Goal: Navigation & Orientation: Find specific page/section

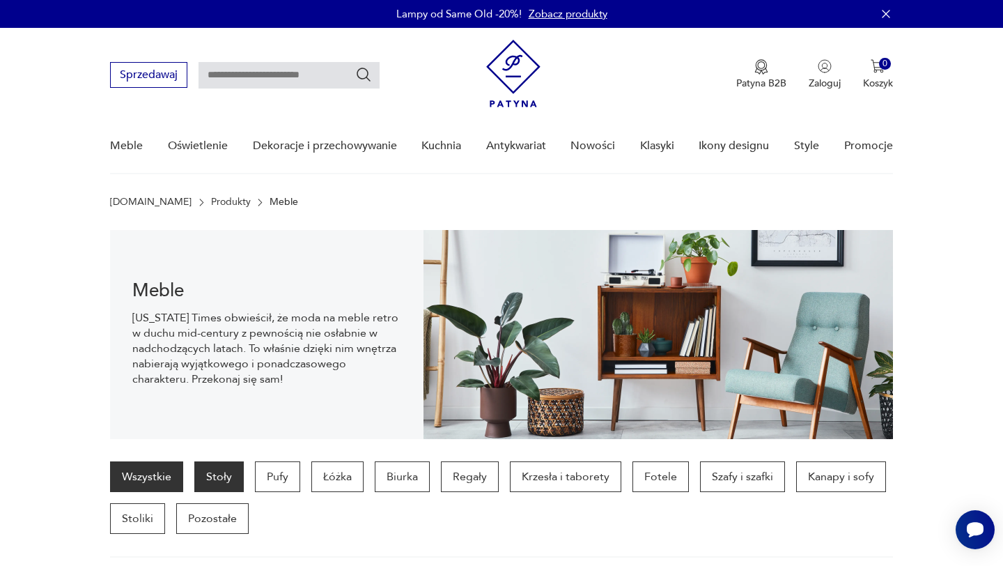
click at [226, 471] on p "Stoły" at bounding box center [218, 476] width 49 height 31
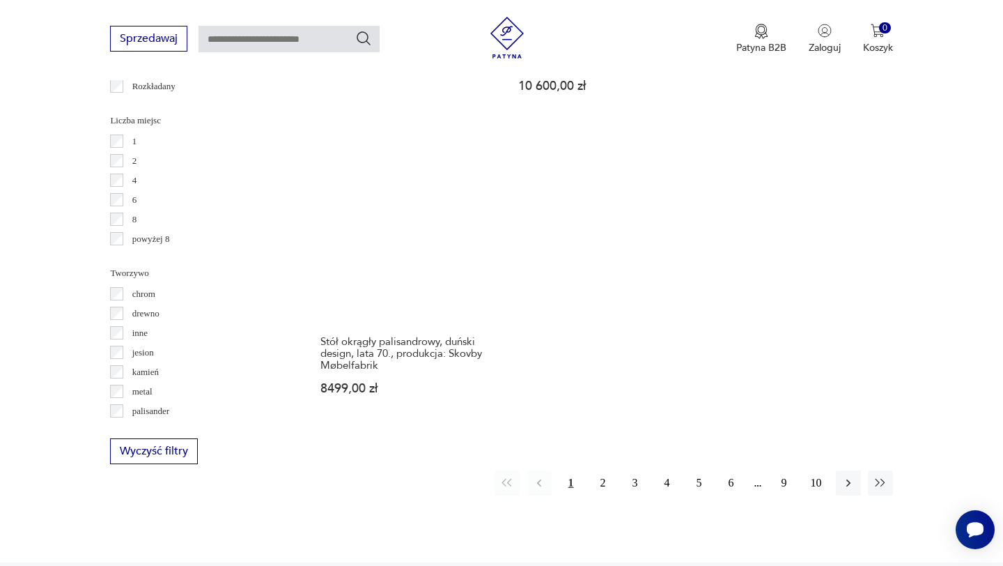
scroll to position [2011, 0]
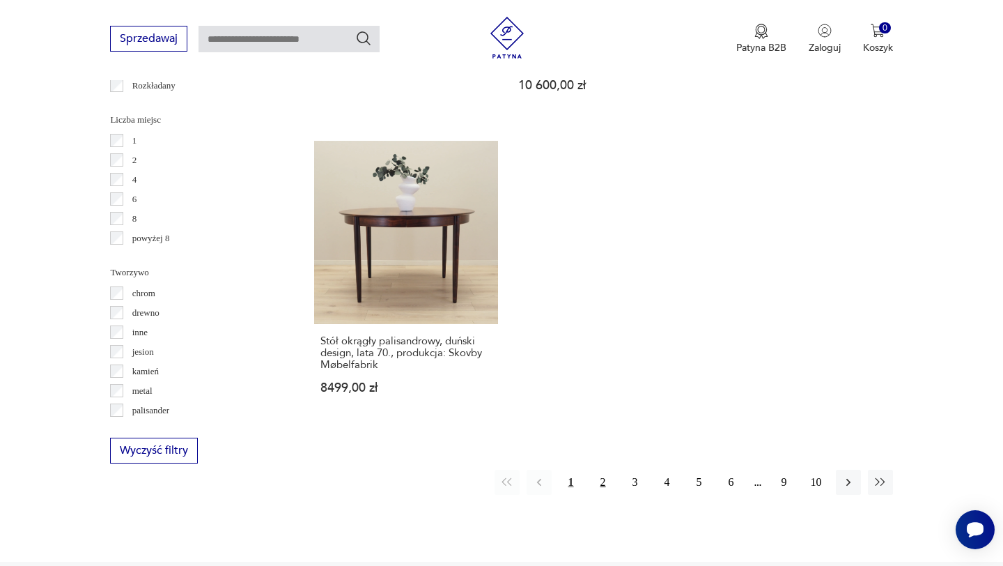
click at [603, 472] on button "2" at bounding box center [603, 482] width 25 height 25
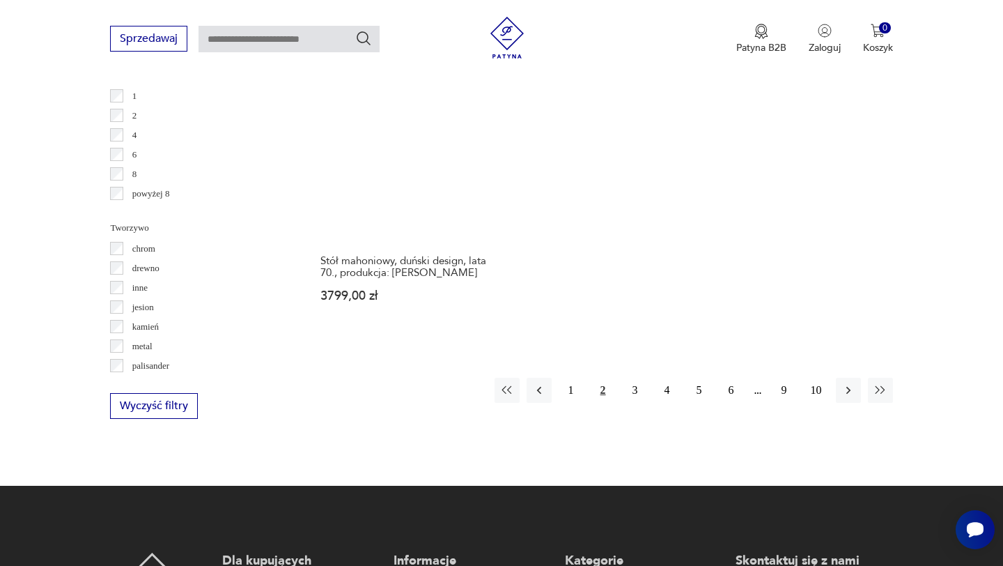
scroll to position [2057, 0]
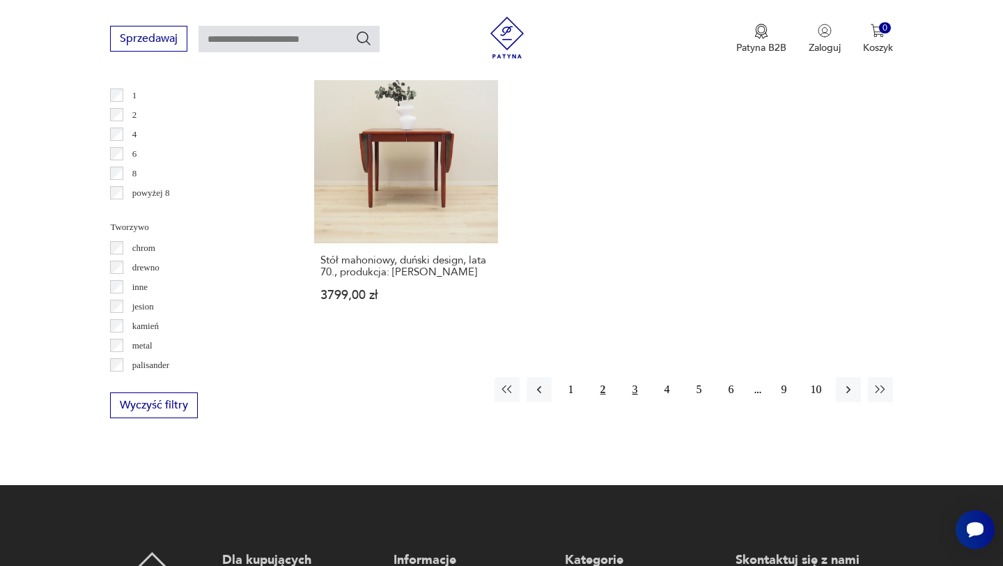
click at [638, 377] on button "3" at bounding box center [635, 389] width 25 height 25
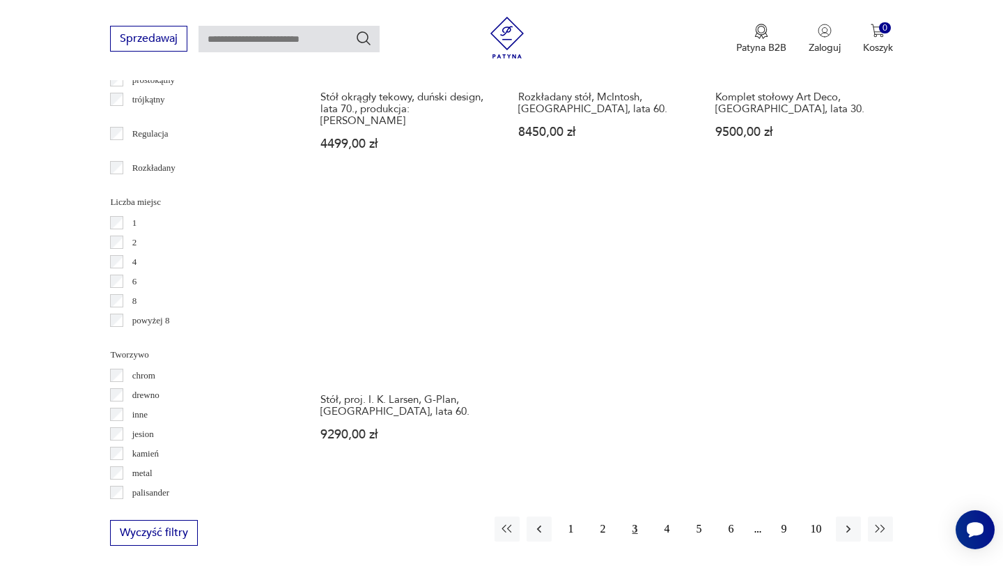
scroll to position [2055, 0]
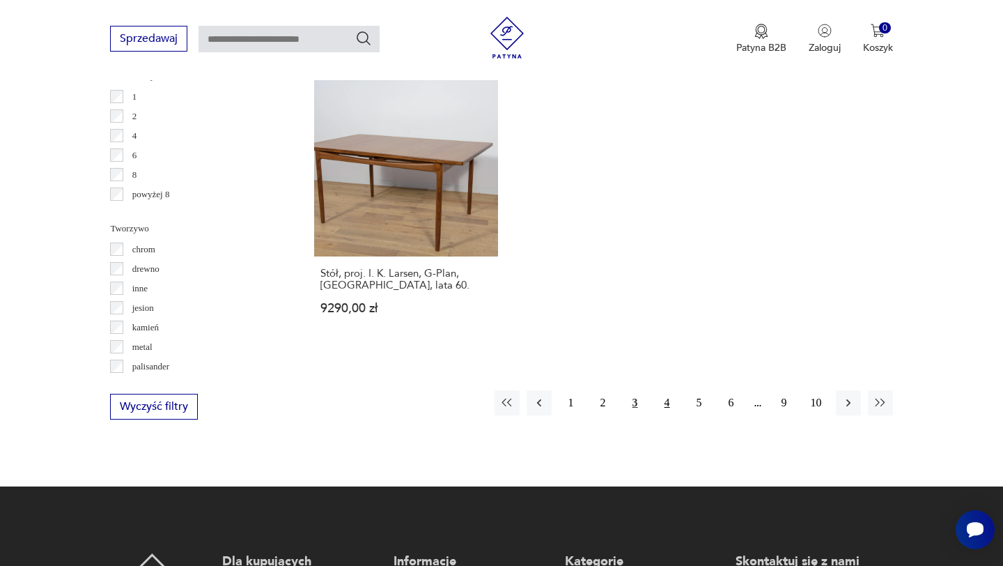
click at [669, 390] on button "4" at bounding box center [667, 402] width 25 height 25
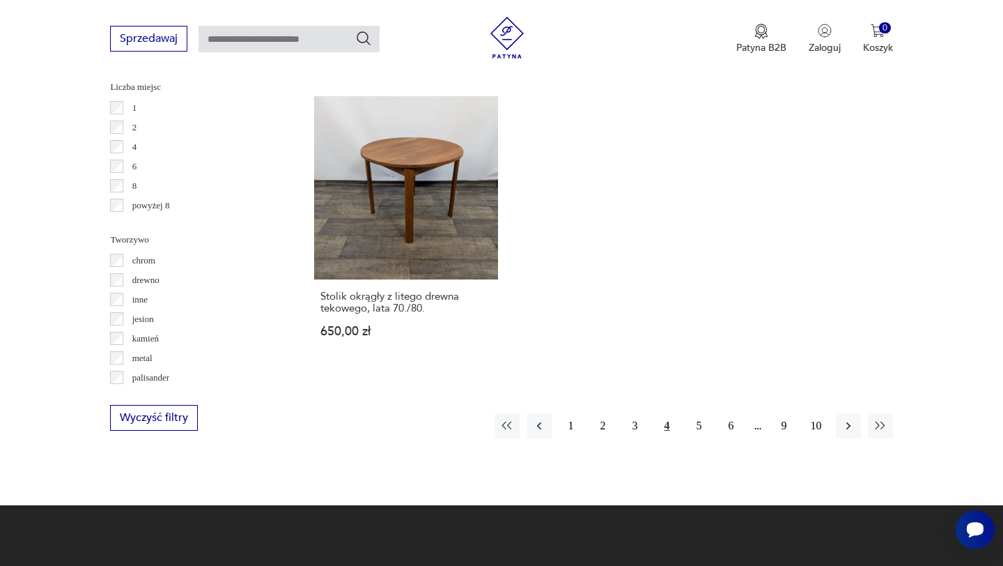
scroll to position [2046, 0]
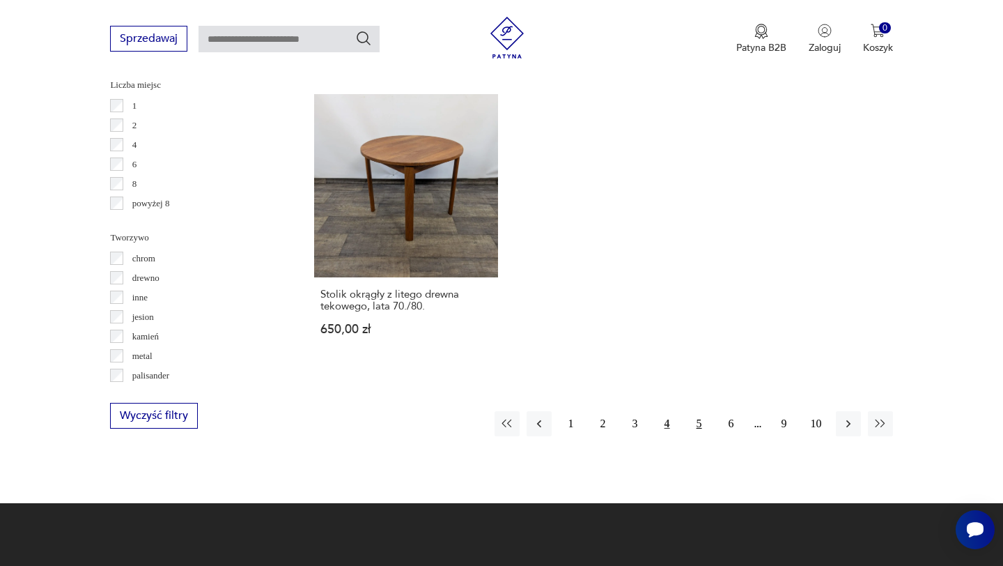
click at [705, 411] on button "5" at bounding box center [699, 423] width 25 height 25
